Goal: Find specific page/section

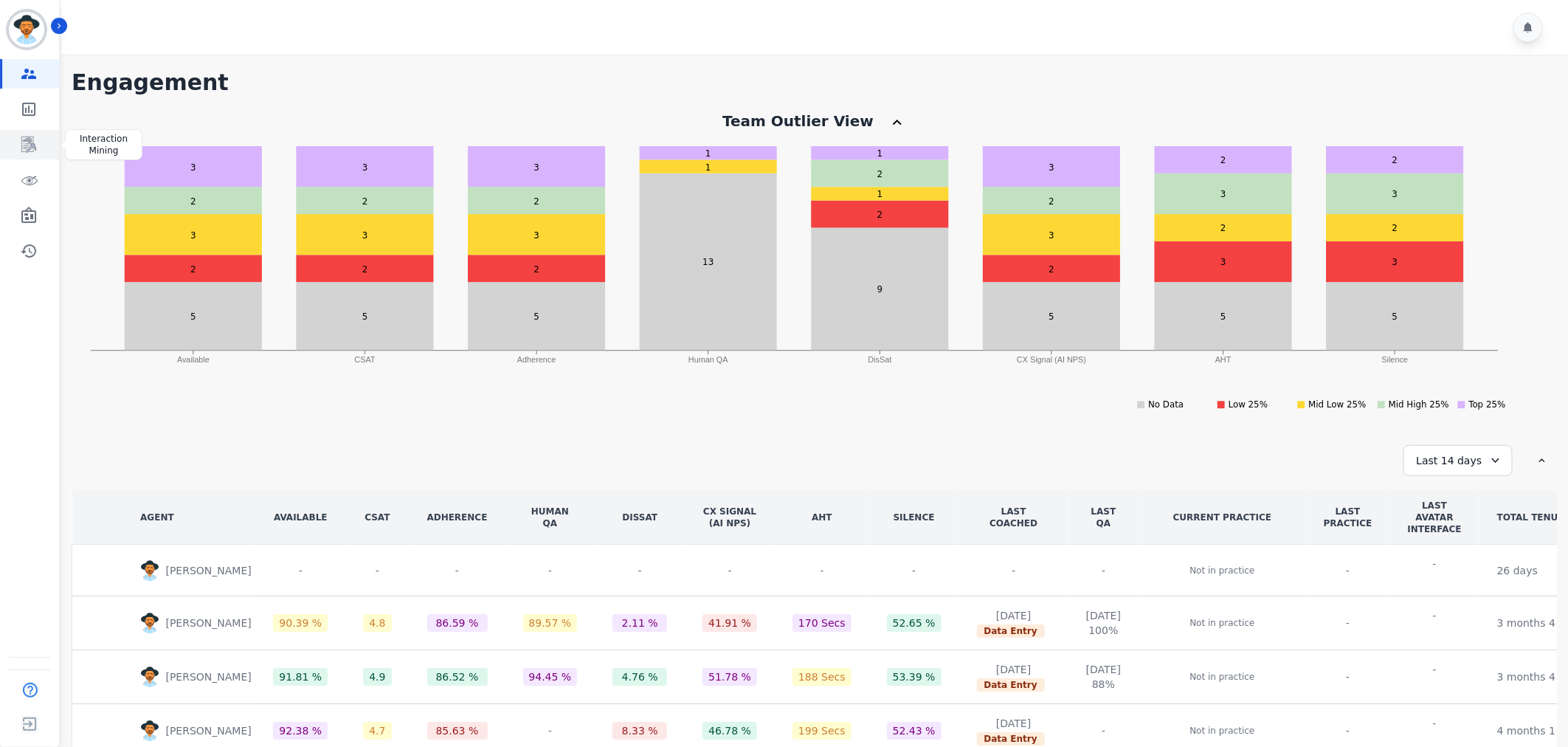
click at [1, 142] on div "Sidebar" at bounding box center [29, 144] width 59 height 29
click at [25, 142] on icon "Sidebar" at bounding box center [28, 145] width 17 height 17
